Goal: Task Accomplishment & Management: Use online tool/utility

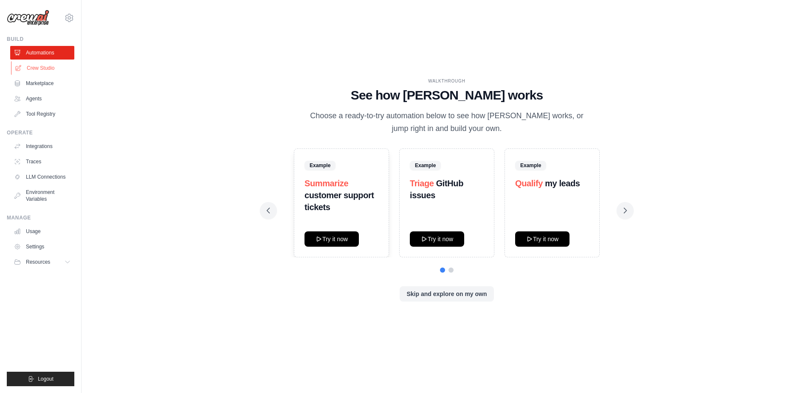
click at [48, 67] on link "Crew Studio" at bounding box center [43, 68] width 64 height 14
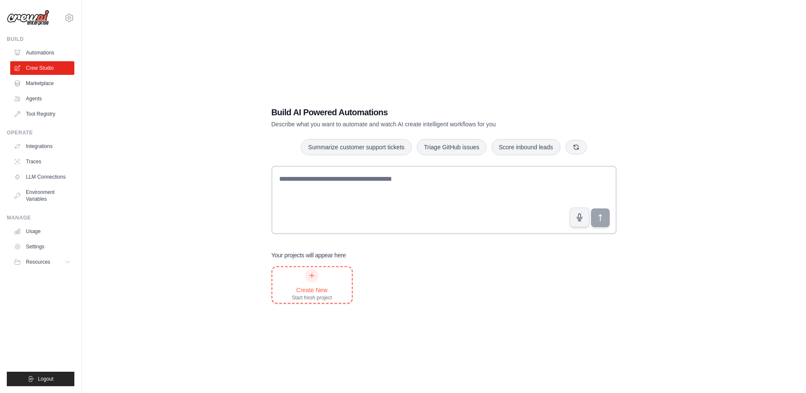
click at [317, 269] on div "Create New Start fresh project" at bounding box center [312, 285] width 40 height 32
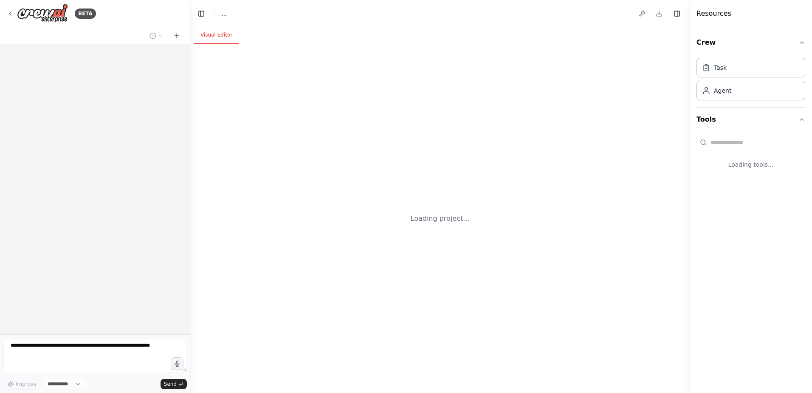
select select "****"
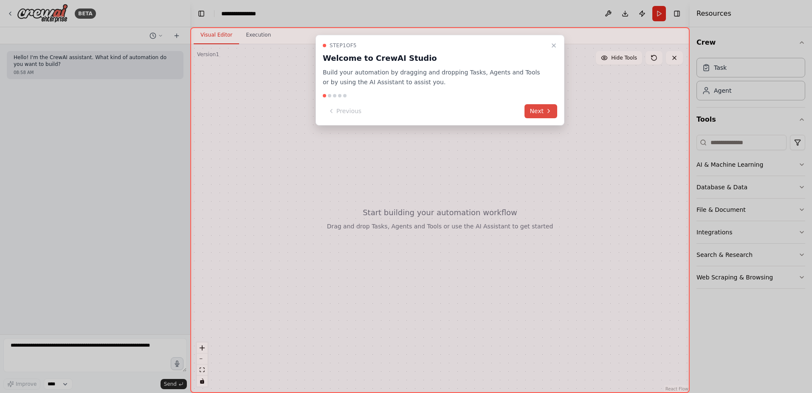
click at [545, 109] on button "Next" at bounding box center [541, 111] width 33 height 14
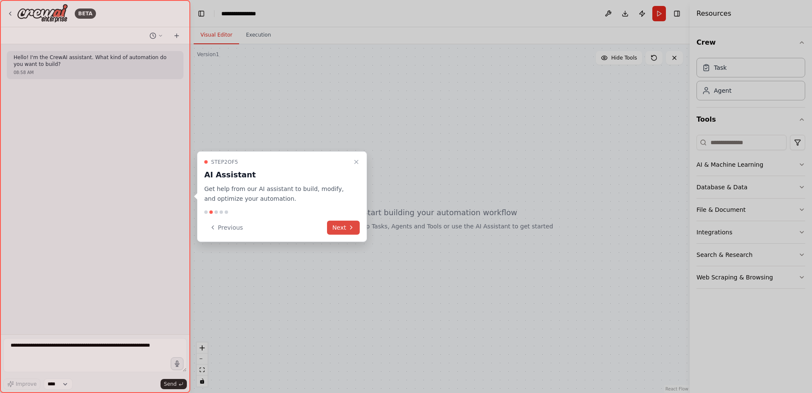
click at [352, 223] on button "Next" at bounding box center [343, 227] width 33 height 14
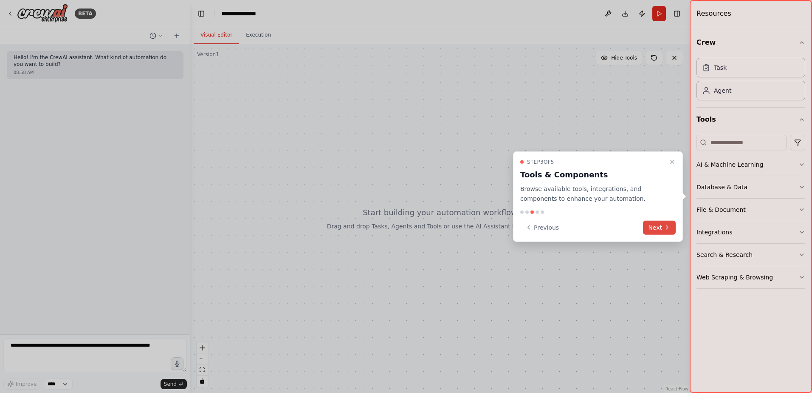
click at [652, 225] on button "Next" at bounding box center [659, 227] width 33 height 14
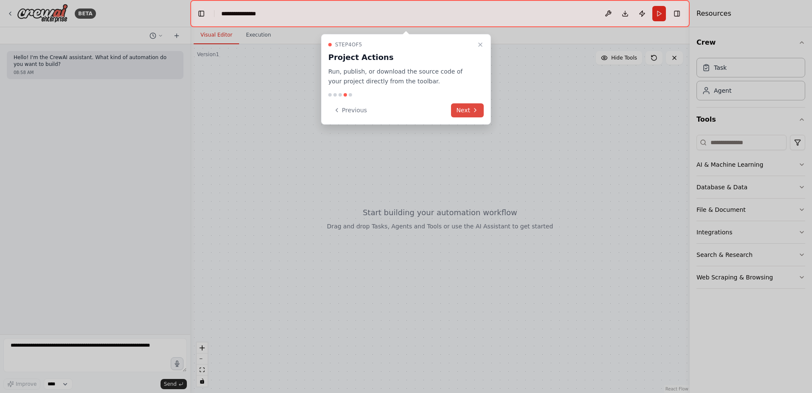
click at [467, 110] on button "Next" at bounding box center [467, 110] width 33 height 14
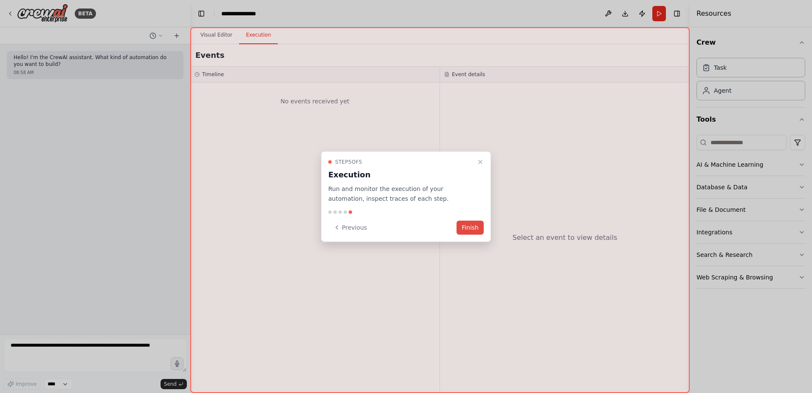
click at [470, 225] on button "Finish" at bounding box center [470, 227] width 27 height 14
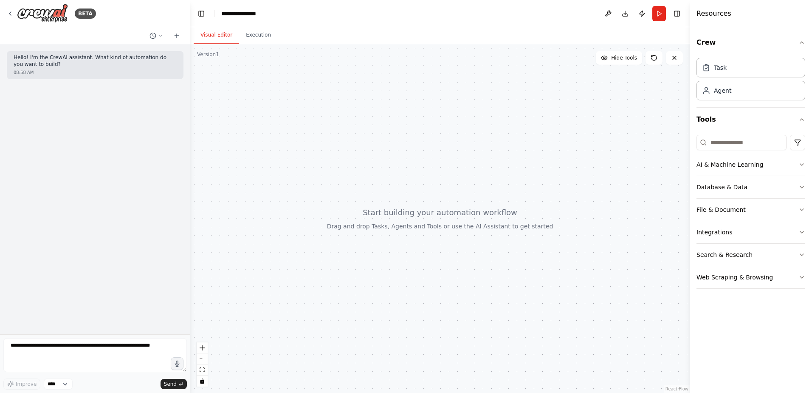
click at [280, 240] on div at bounding box center [440, 218] width 500 height 348
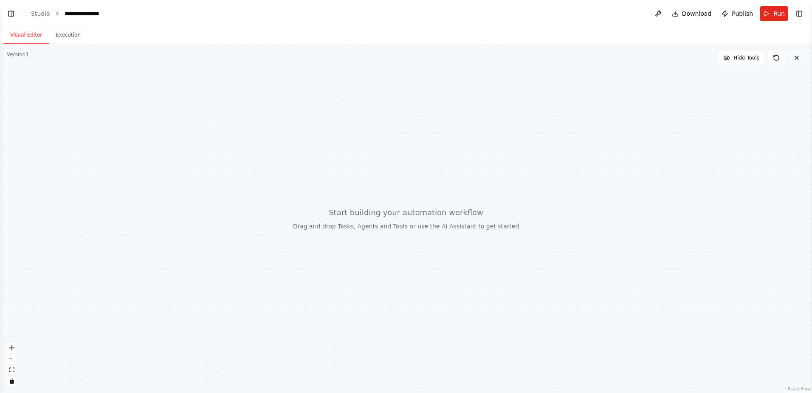
click at [798, 61] on icon at bounding box center [797, 57] width 7 height 7
click at [801, 16] on button "Toggle Right Sidebar" at bounding box center [800, 14] width 12 height 12
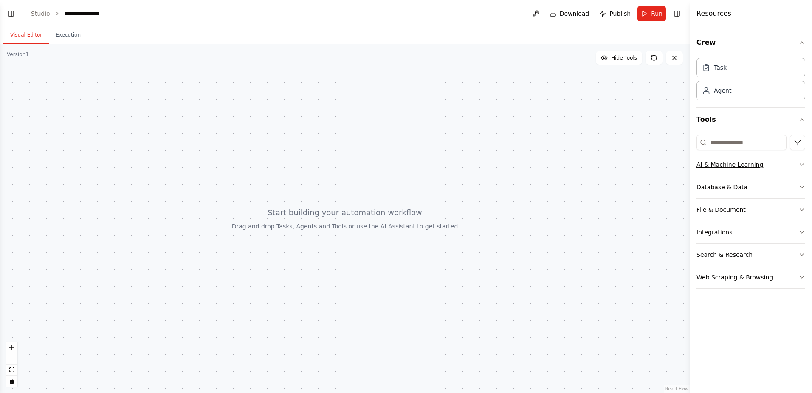
click at [790, 172] on button "AI & Machine Learning" at bounding box center [751, 164] width 109 height 22
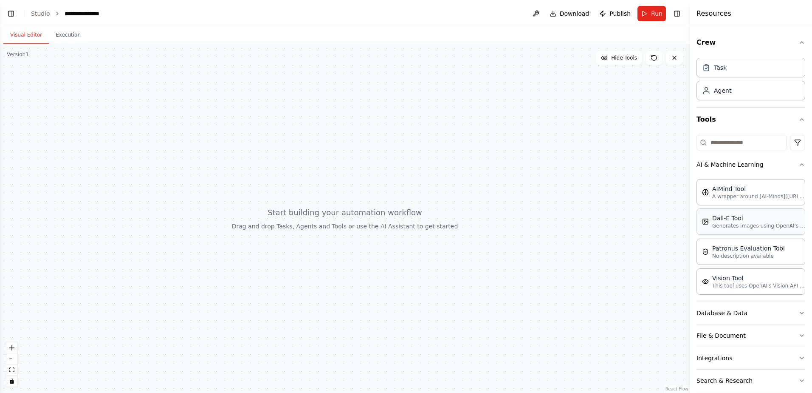
scroll to position [35, 0]
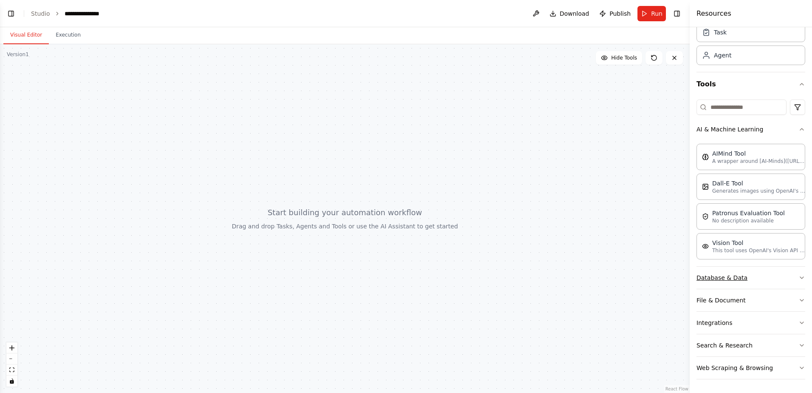
click at [786, 277] on button "Database & Data" at bounding box center [751, 277] width 109 height 22
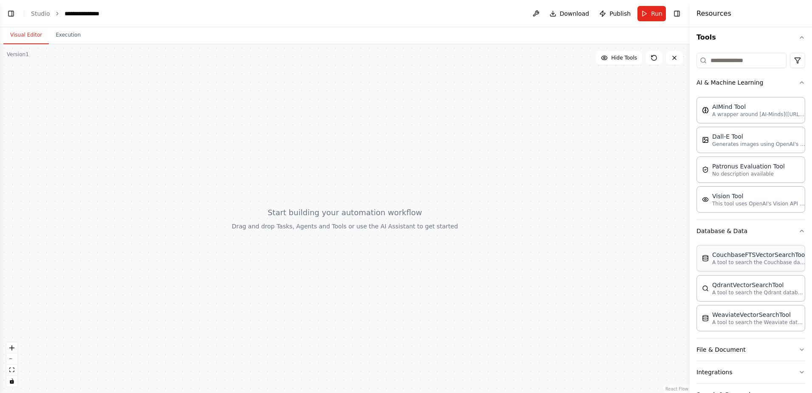
scroll to position [131, 0]
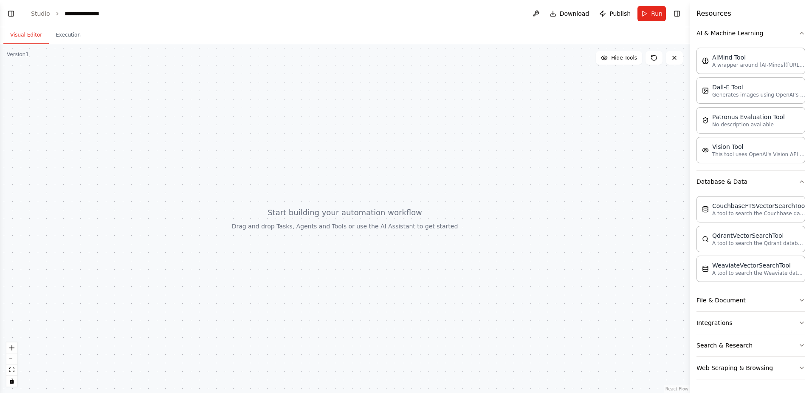
click at [776, 302] on button "File & Document" at bounding box center [751, 300] width 109 height 22
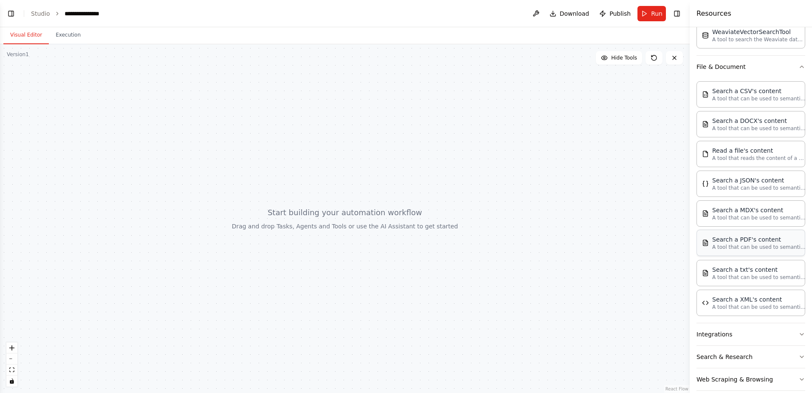
scroll to position [376, 0]
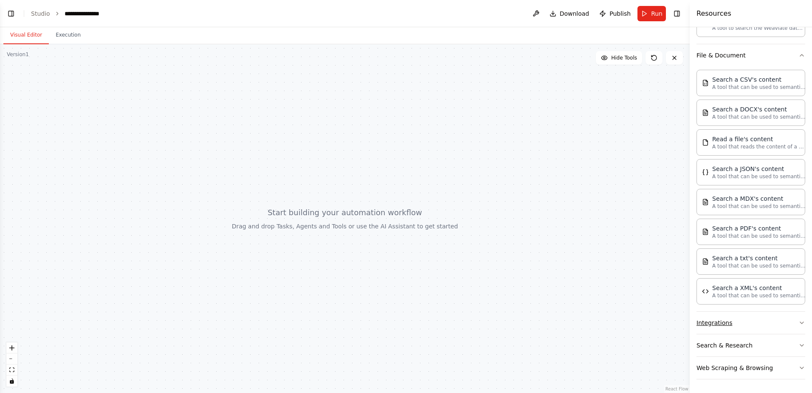
click at [761, 328] on button "Integrations" at bounding box center [751, 322] width 109 height 22
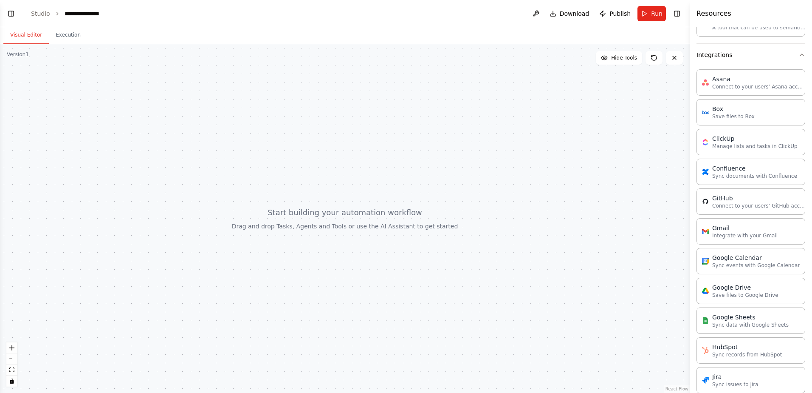
scroll to position [638, 0]
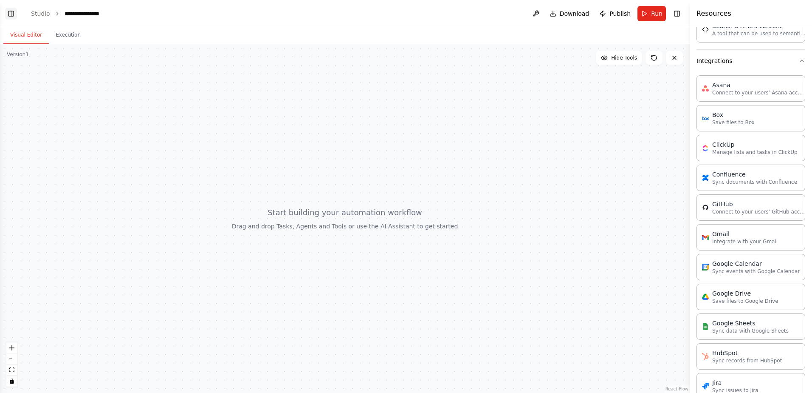
click at [14, 14] on button "Toggle Left Sidebar" at bounding box center [11, 14] width 12 height 12
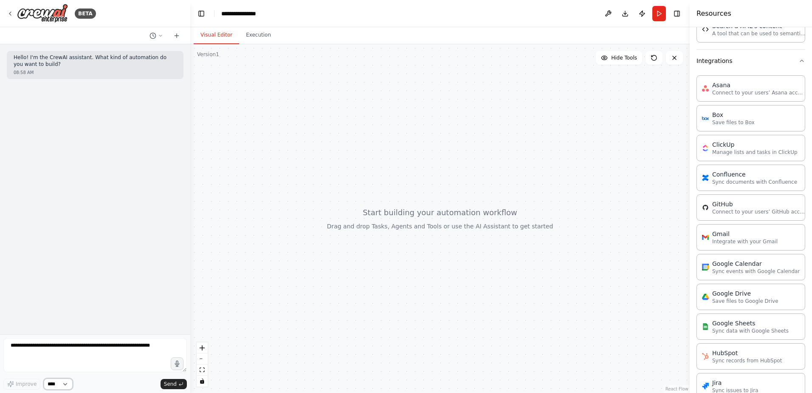
click at [71, 382] on select "****" at bounding box center [58, 383] width 29 height 11
click at [180, 35] on icon at bounding box center [176, 35] width 7 height 7
click at [162, 38] on icon at bounding box center [160, 35] width 5 height 5
click at [162, 38] on div at bounding box center [95, 196] width 190 height 393
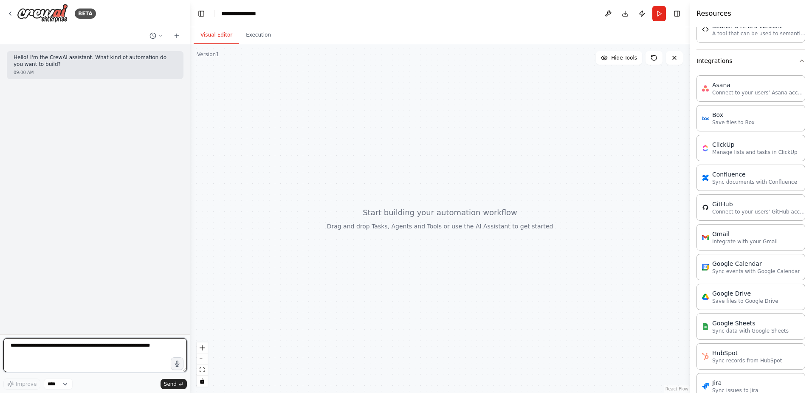
click at [101, 350] on textarea at bounding box center [95, 355] width 184 height 34
click at [385, 126] on div at bounding box center [440, 218] width 500 height 348
click at [381, 123] on div at bounding box center [440, 218] width 500 height 348
drag, startPoint x: 419, startPoint y: 233, endPoint x: 380, endPoint y: 252, distance: 43.0
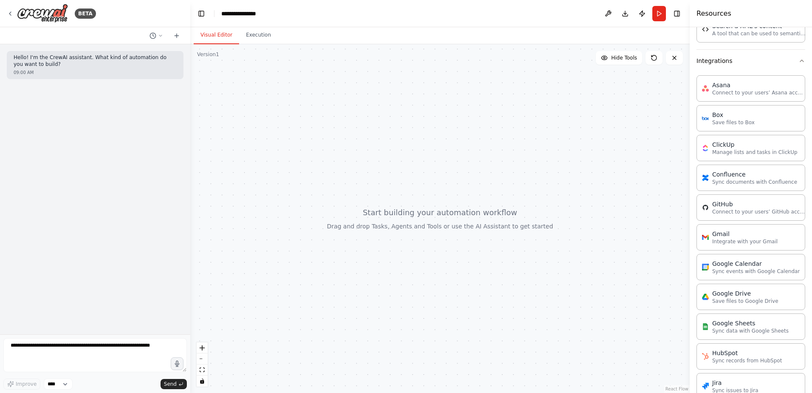
click at [380, 252] on div at bounding box center [440, 218] width 500 height 348
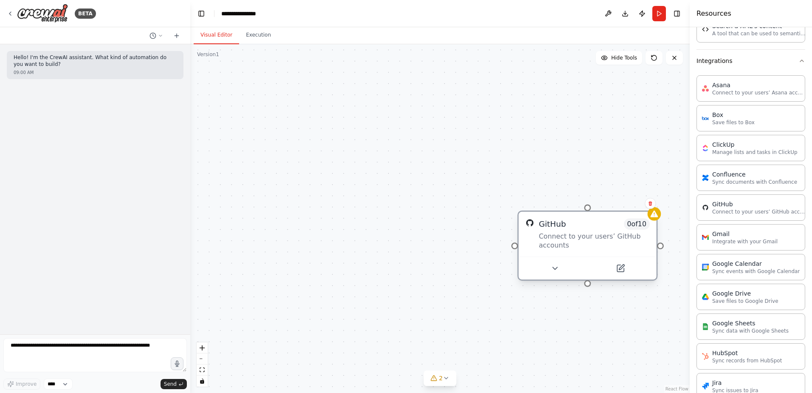
drag, startPoint x: 621, startPoint y: 235, endPoint x: 565, endPoint y: 229, distance: 56.4
click at [565, 232] on div "Connect to your users’ GitHub accounts" at bounding box center [594, 241] width 111 height 18
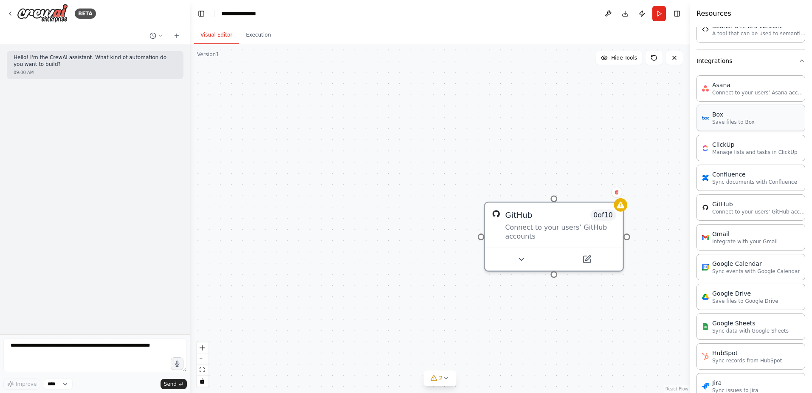
click at [737, 117] on div "Box" at bounding box center [734, 114] width 42 height 8
click at [538, 170] on icon at bounding box center [542, 169] width 9 height 9
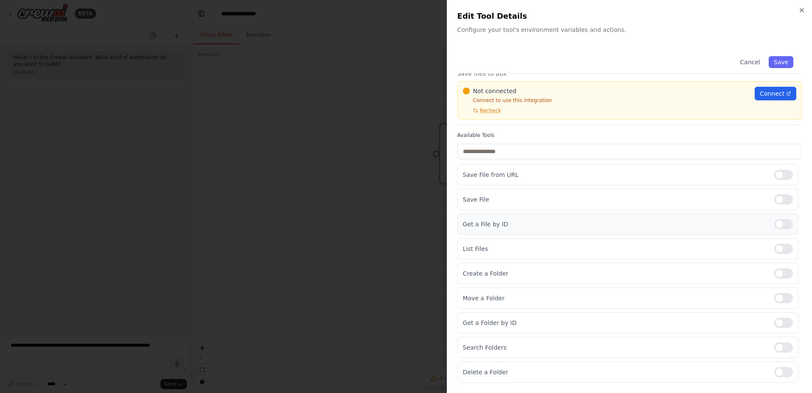
scroll to position [0, 0]
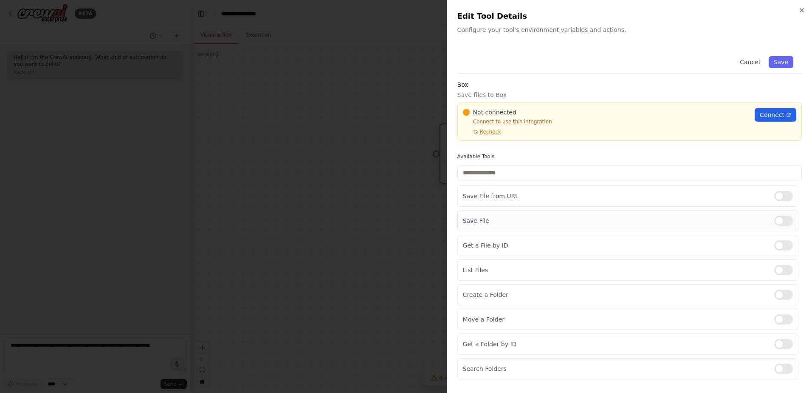
click at [775, 221] on div at bounding box center [784, 220] width 19 height 10
click at [408, 208] on div at bounding box center [406, 196] width 812 height 393
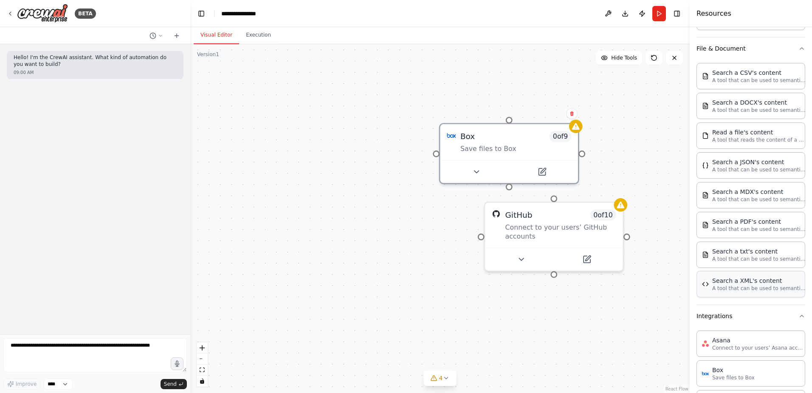
scroll to position [340, 0]
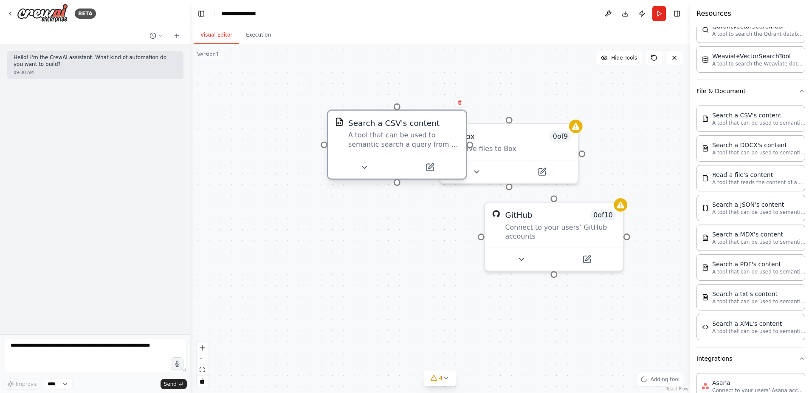
drag, startPoint x: 392, startPoint y: 142, endPoint x: 309, endPoint y: 141, distance: 82.9
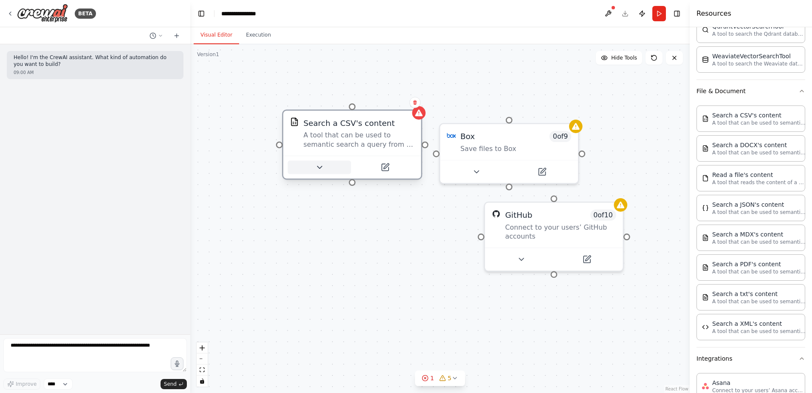
click at [322, 168] on icon at bounding box center [319, 167] width 9 height 9
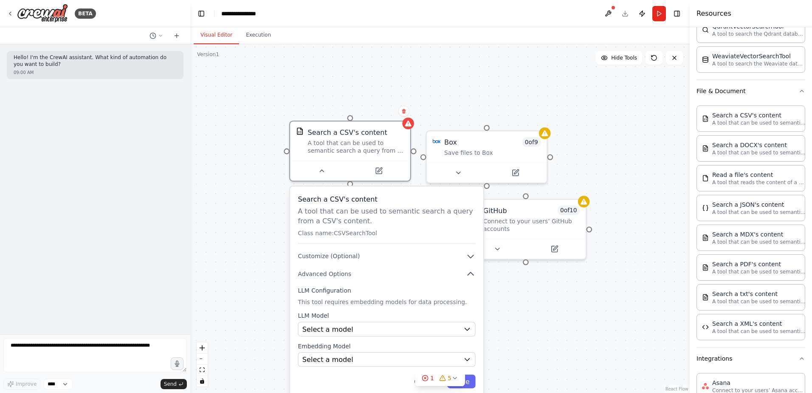
click at [353, 231] on p "Class name: CSVSearchTool" at bounding box center [387, 233] width 178 height 8
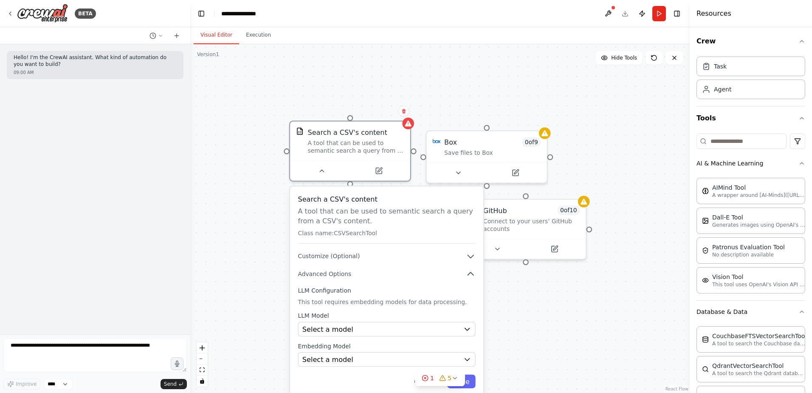
scroll to position [0, 0]
click at [408, 114] on button at bounding box center [404, 110] width 11 height 11
click at [407, 113] on button at bounding box center [404, 110] width 11 height 11
click at [385, 111] on button "Confirm" at bounding box center [380, 111] width 30 height 10
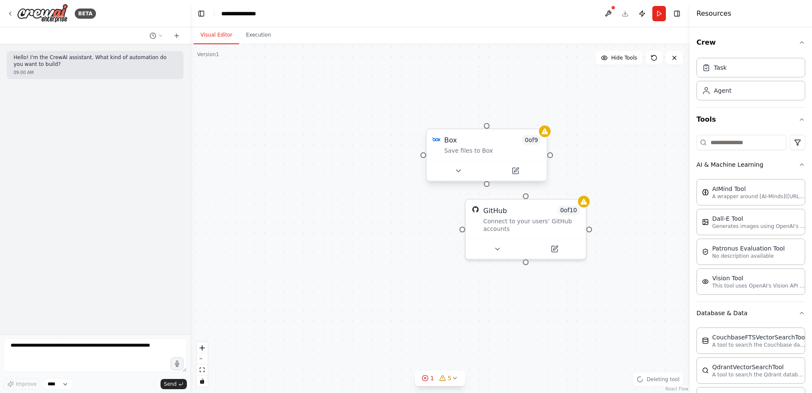
click at [532, 132] on div "Box 0 of 9 Save files to Box" at bounding box center [487, 144] width 120 height 31
click at [544, 125] on button at bounding box center [540, 120] width 11 height 11
click at [519, 121] on button "Confirm" at bounding box center [516, 121] width 30 height 10
click at [580, 216] on div "Connect to your users’ GitHub accounts" at bounding box center [532, 223] width 96 height 16
click at [579, 189] on icon at bounding box center [579, 189] width 3 height 5
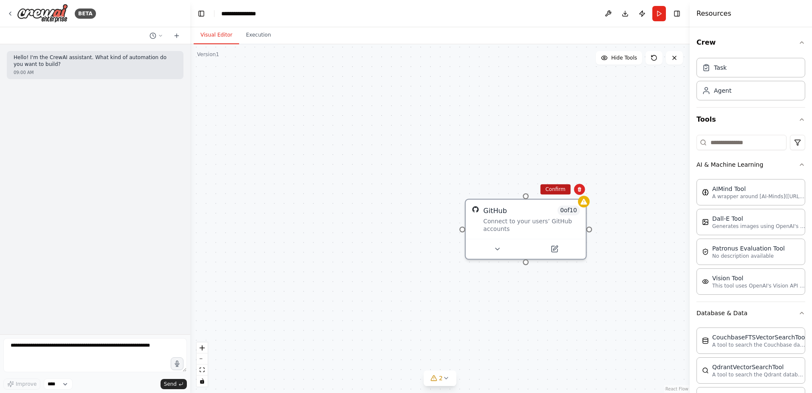
click at [569, 187] on button "Confirm" at bounding box center [556, 189] width 30 height 10
